Goal: Book appointment/travel/reservation

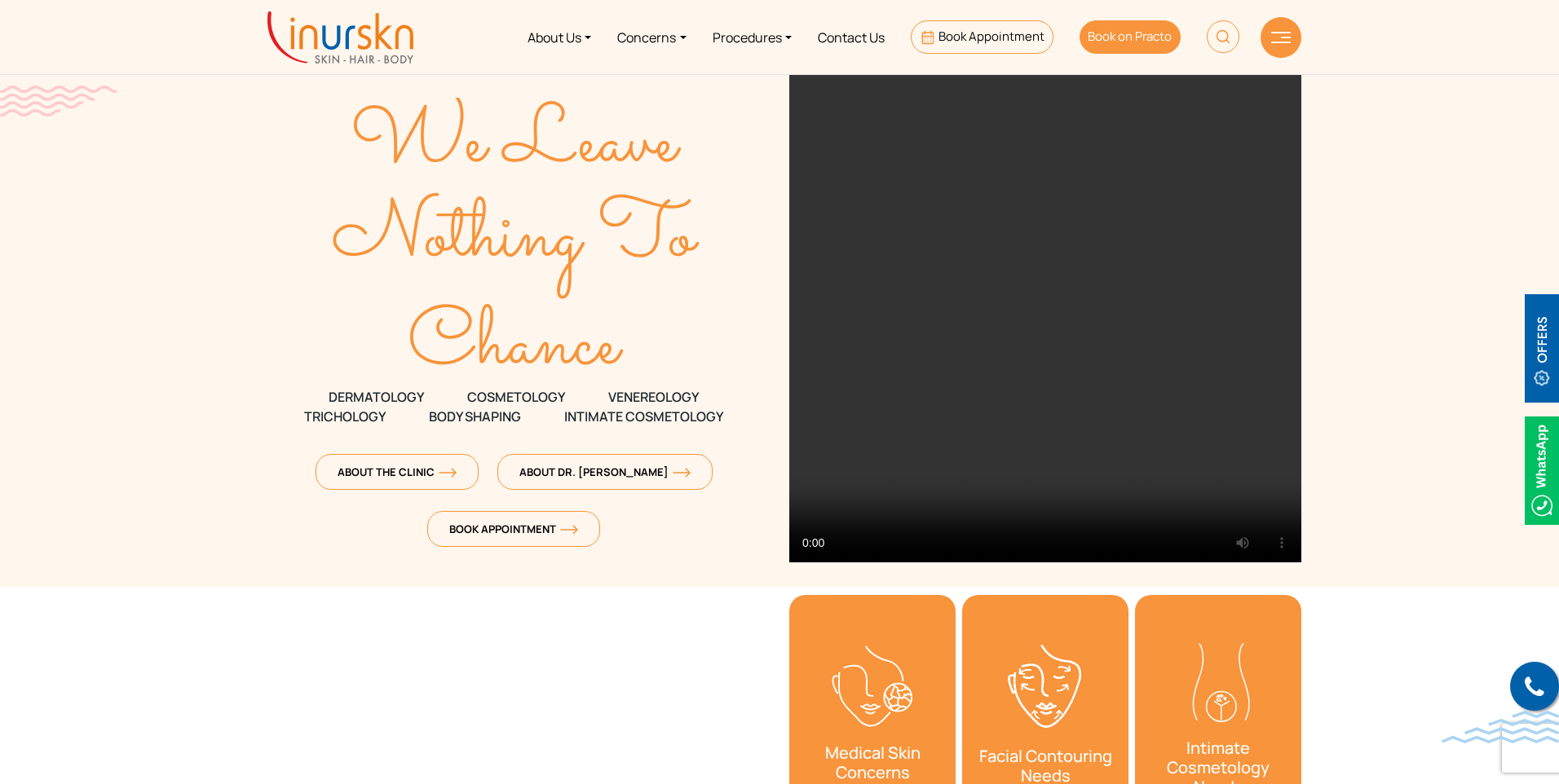
click at [1130, 30] on span "Book on Practo" at bounding box center [1129, 35] width 84 height 17
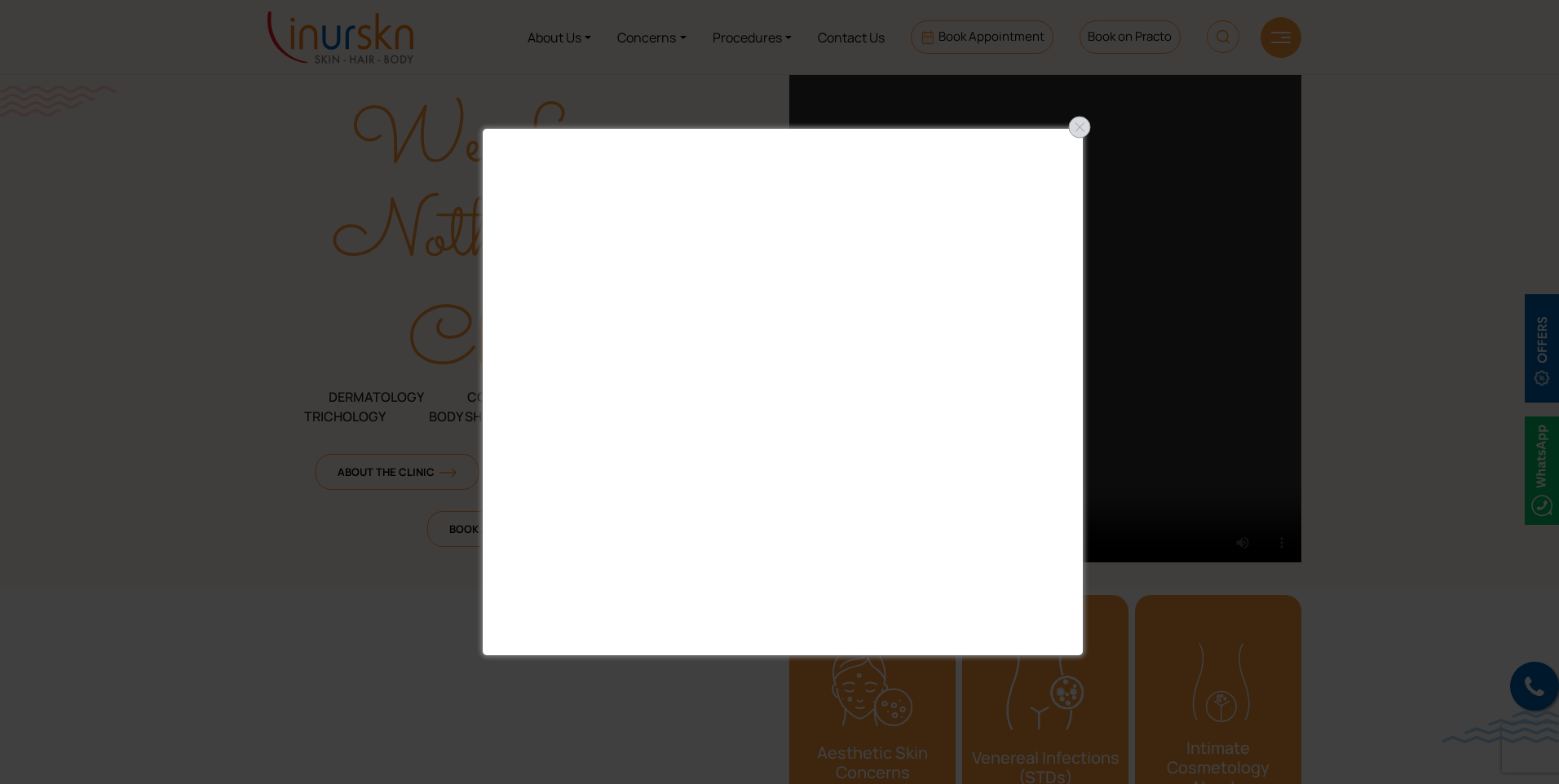
click at [1071, 124] on div at bounding box center [1079, 127] width 27 height 27
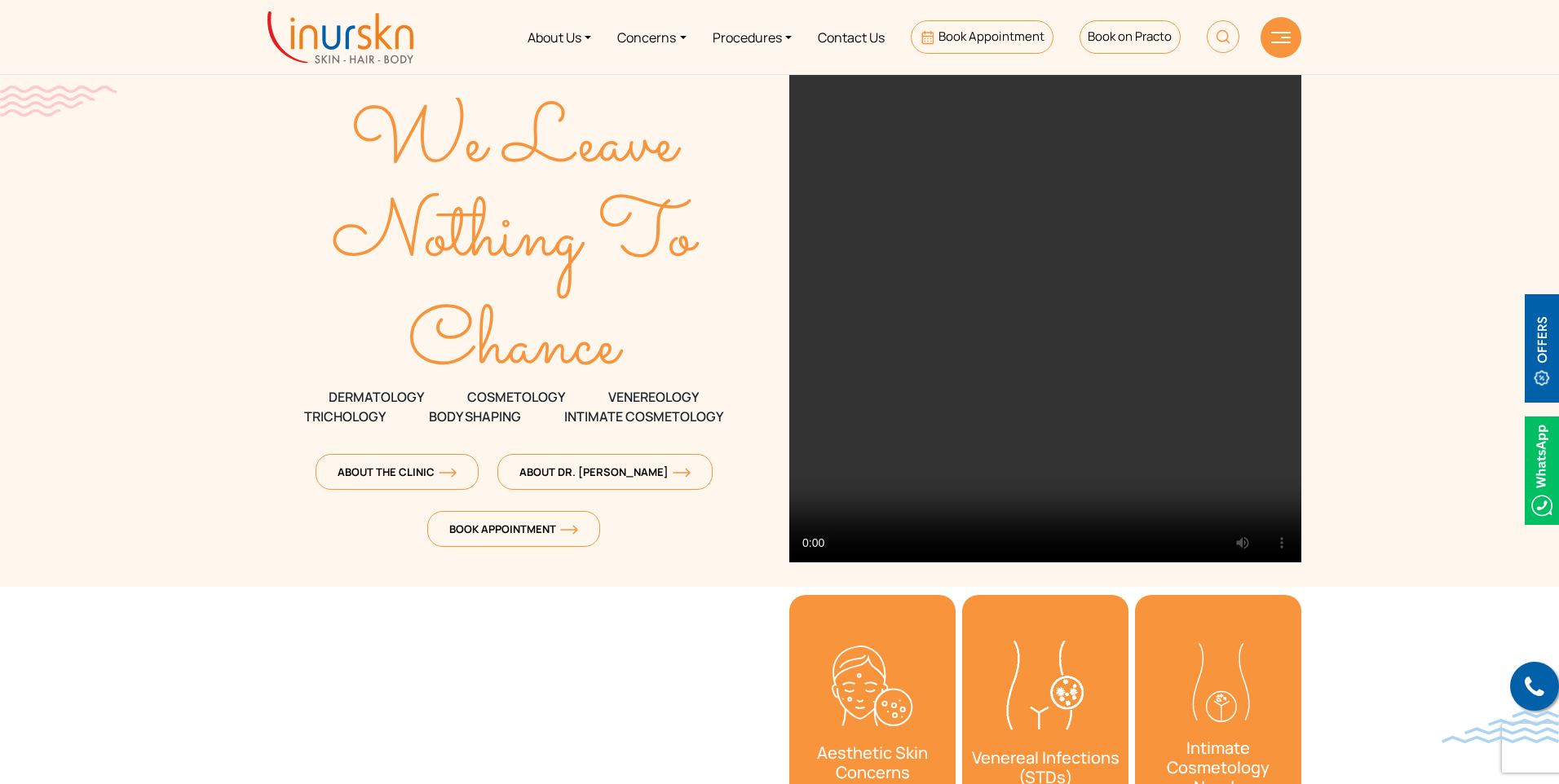
click at [1550, 483] on img at bounding box center [1541, 470] width 34 height 108
click at [1011, 35] on span "Book Appointment" at bounding box center [991, 35] width 106 height 17
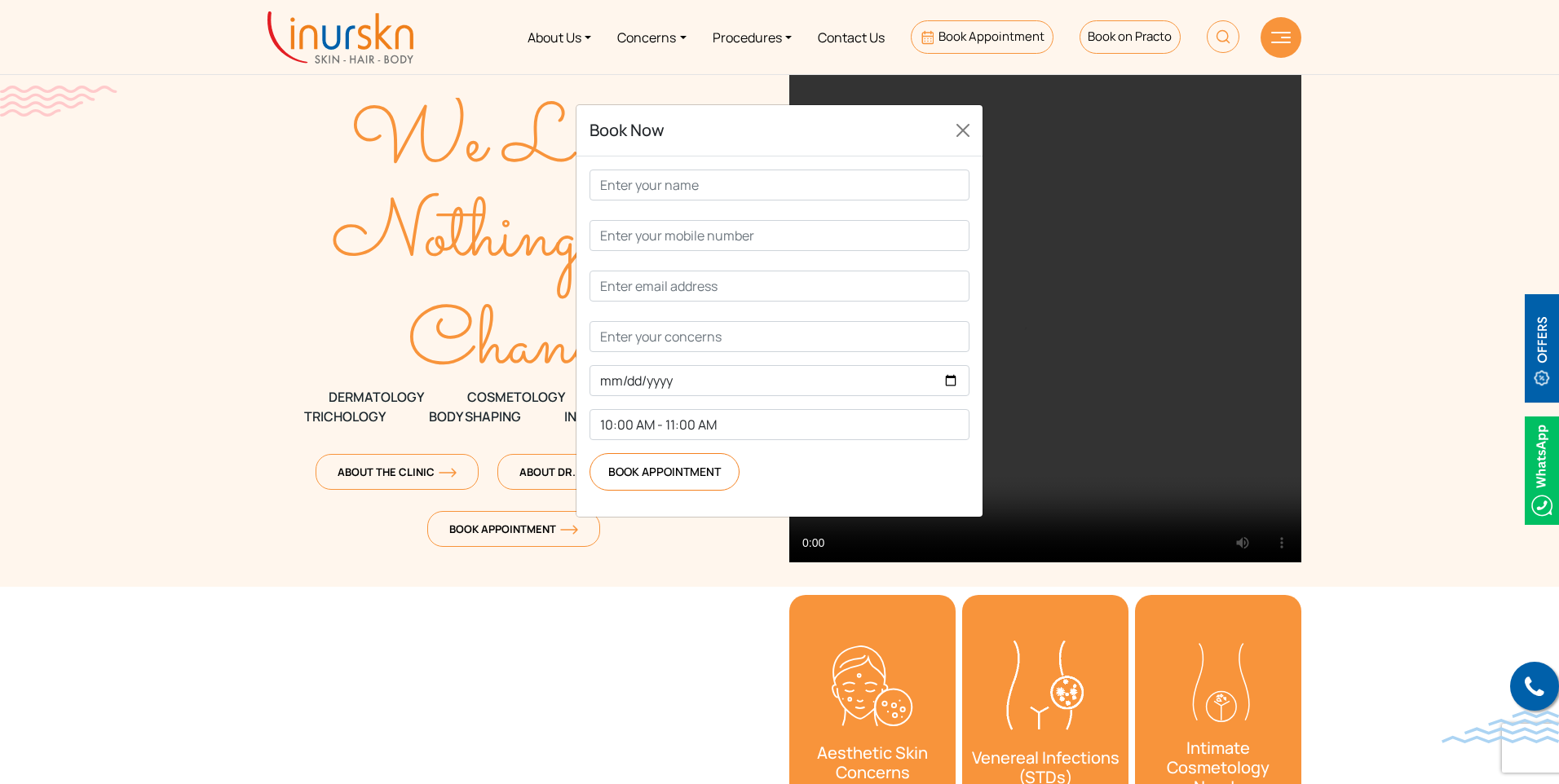
click at [416, 216] on div "Book Now 10:00 AM - 11:00 AM 11:00 AM - 12:00 PM 12:00 PM - 1:00 PM 2:00 PM - 3…" at bounding box center [780, 392] width 1559 height 784
click at [558, 43] on link "About Us" at bounding box center [559, 37] width 90 height 61
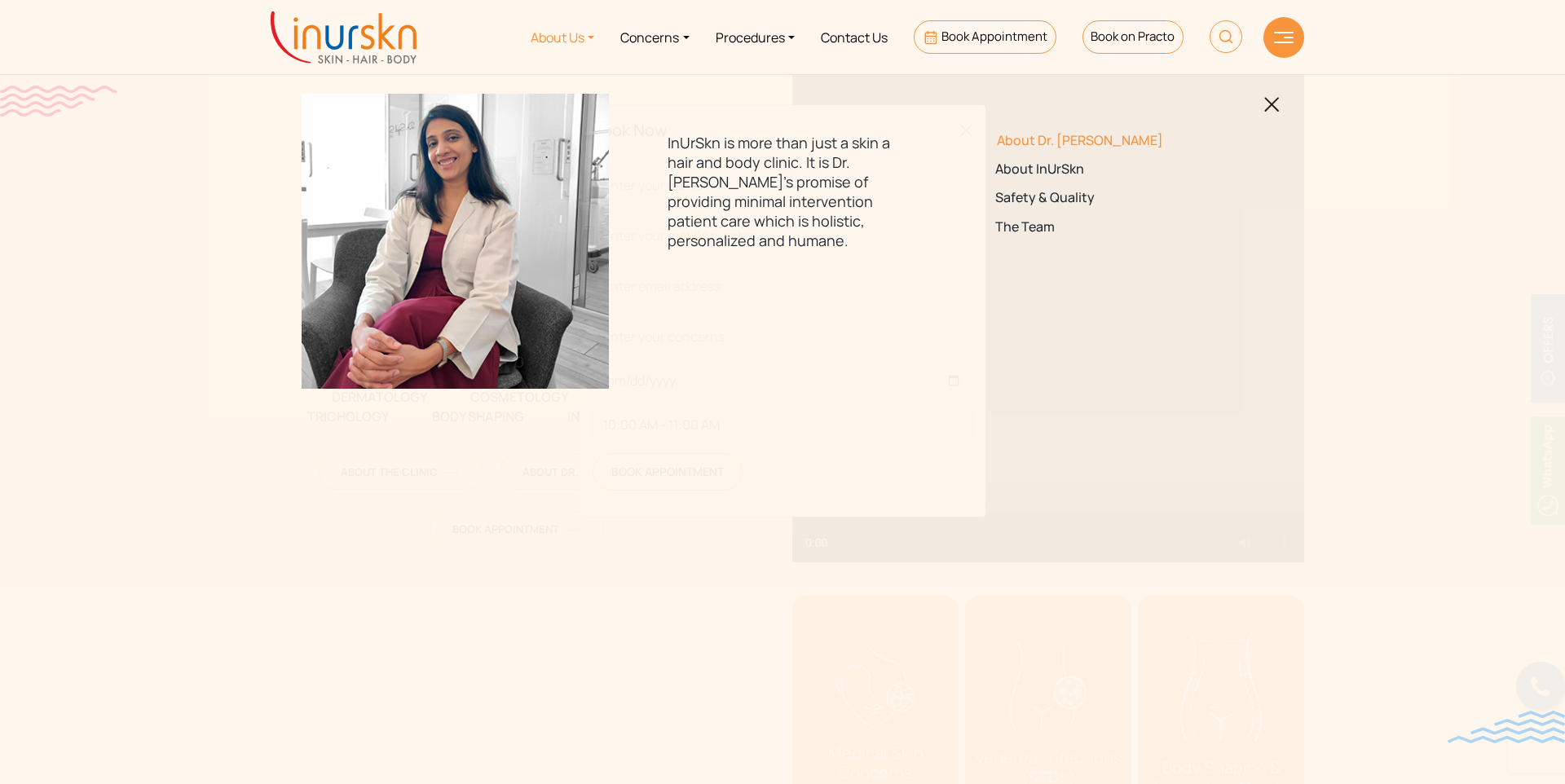
click at [1009, 136] on link "About Dr. [PERSON_NAME]" at bounding box center [1109, 141] width 229 height 16
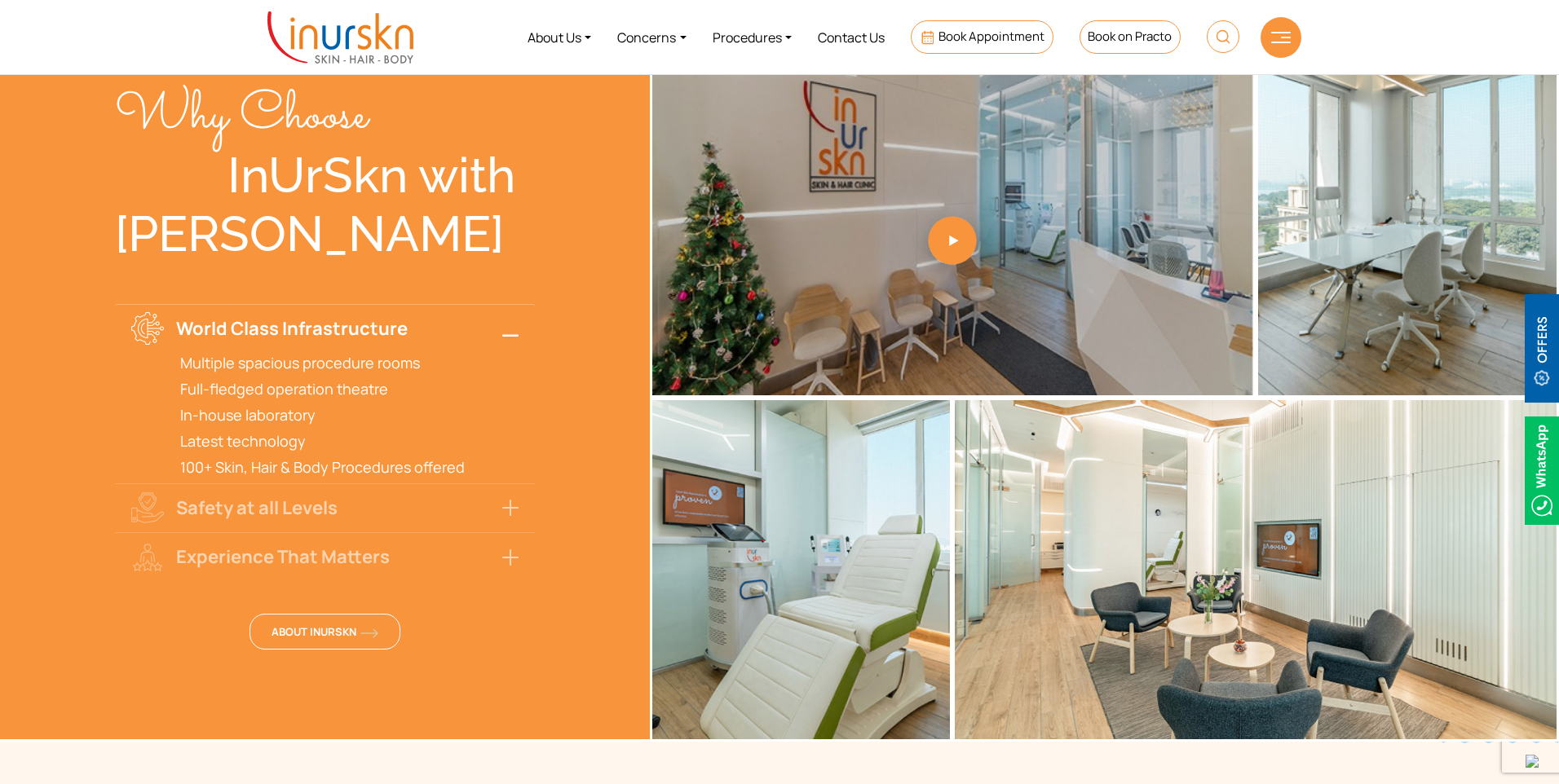
scroll to position [3481, 0]
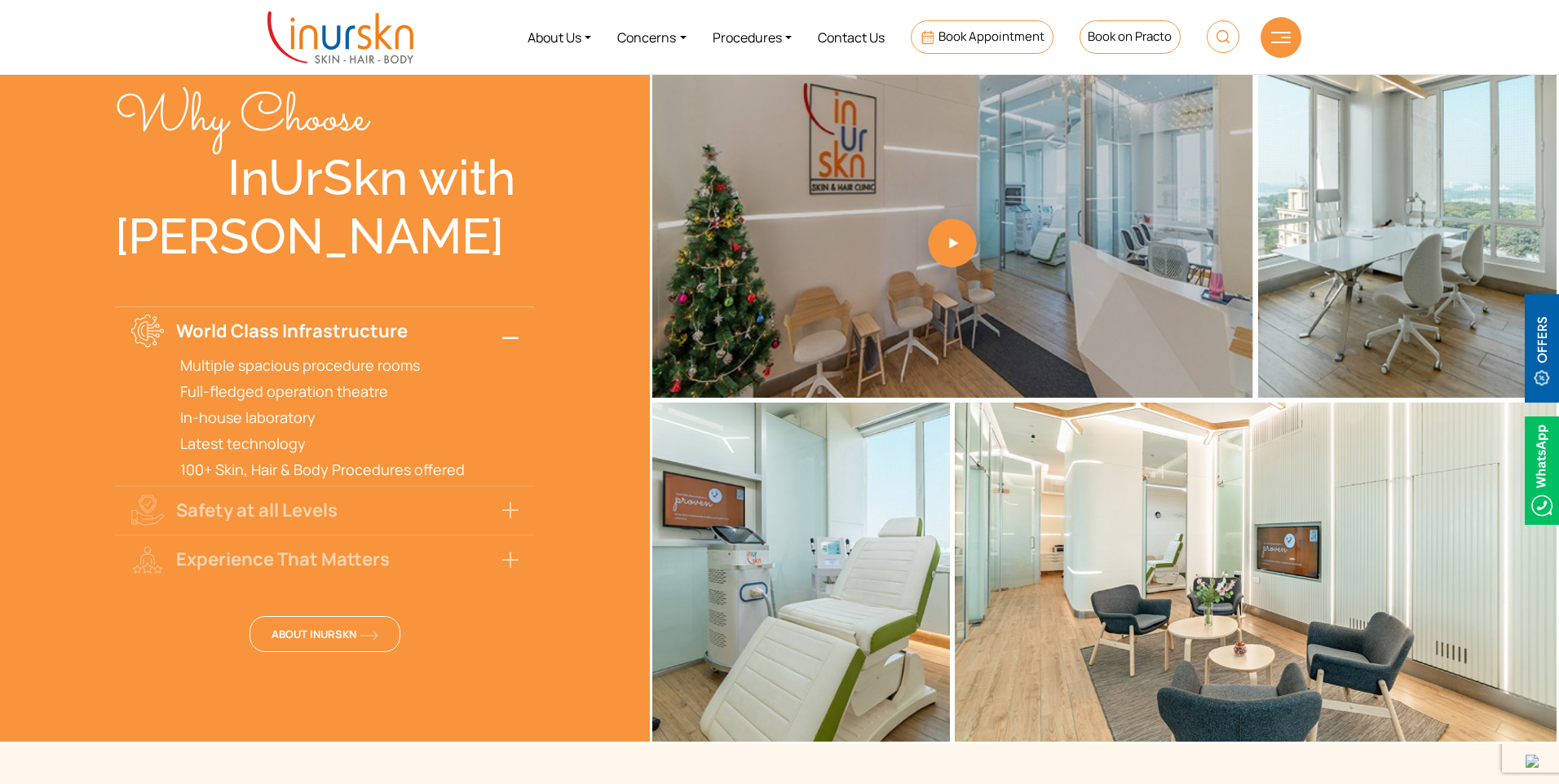
drag, startPoint x: 128, startPoint y: 217, endPoint x: 455, endPoint y: 207, distance: 327.2
click at [455, 207] on div "[PERSON_NAME]" at bounding box center [325, 236] width 420 height 59
copy div "[PERSON_NAME]"
click at [305, 214] on div "[PERSON_NAME]" at bounding box center [325, 236] width 420 height 59
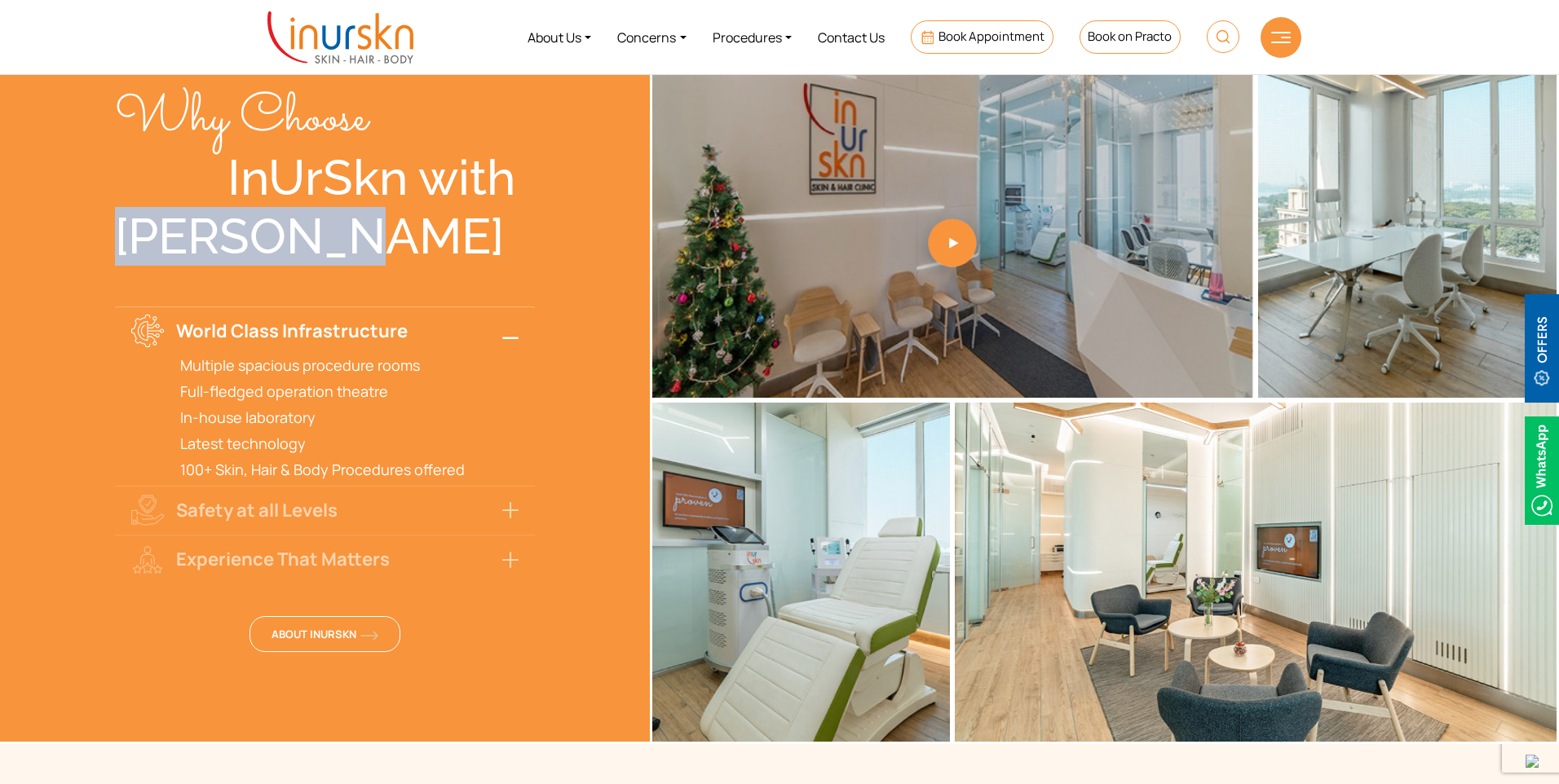
drag, startPoint x: 293, startPoint y: 214, endPoint x: 104, endPoint y: 216, distance: 189.0
click at [105, 216] on div "Why Choose InUrSkn with Dr. Sejal Saheta World Class Infrastructure Multiple sp…" at bounding box center [325, 399] width 650 height 688
copy div "Dr. Sejal"
